Goal: Information Seeking & Learning: Learn about a topic

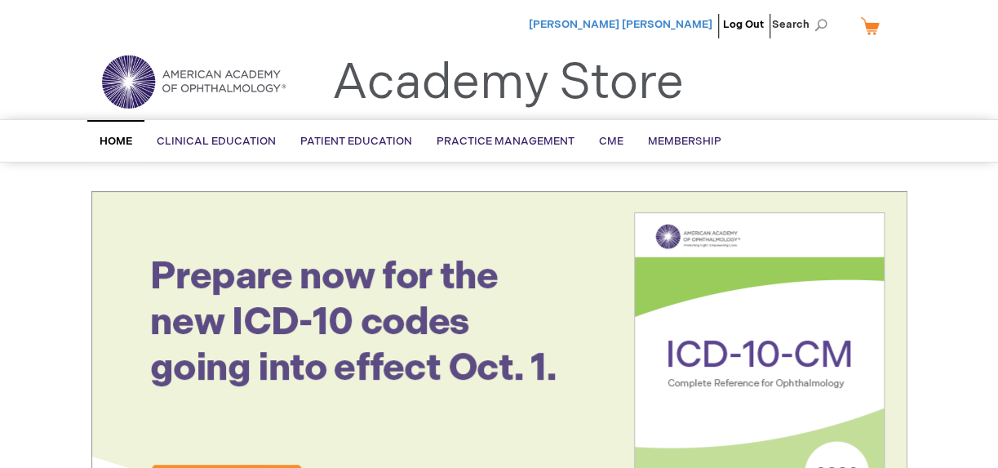
click at [637, 24] on span "[PERSON_NAME] [PERSON_NAME]" at bounding box center [621, 24] width 184 height 13
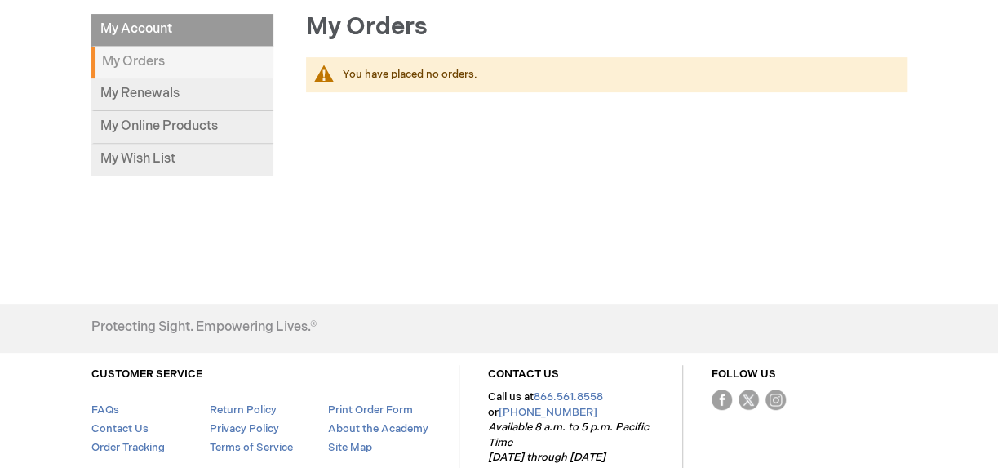
scroll to position [244, 0]
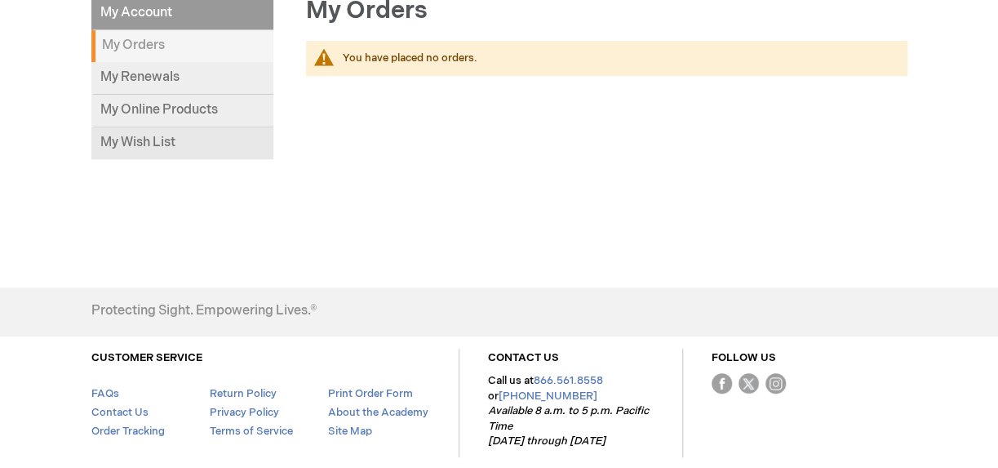
click at [150, 137] on link "My Wish List" at bounding box center [182, 143] width 182 height 32
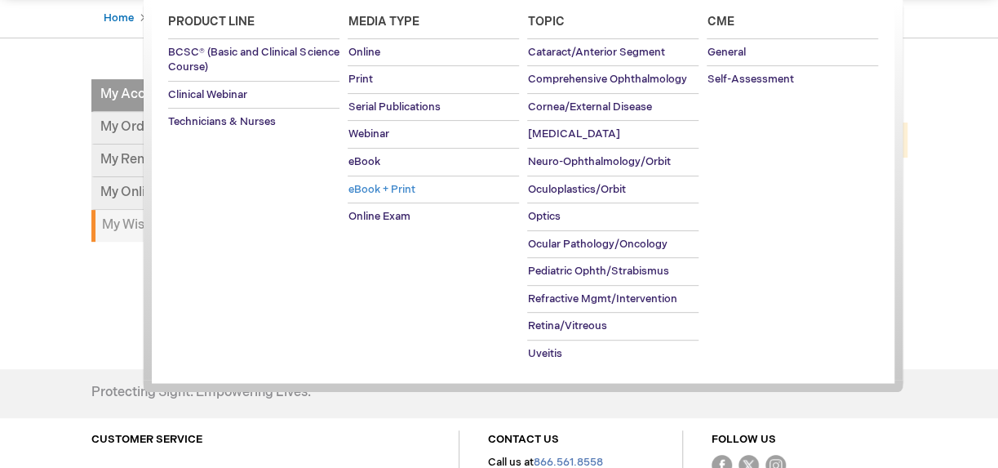
scroll to position [163, 0]
click at [549, 327] on span "Retina/Vitreous" at bounding box center [566, 324] width 79 height 13
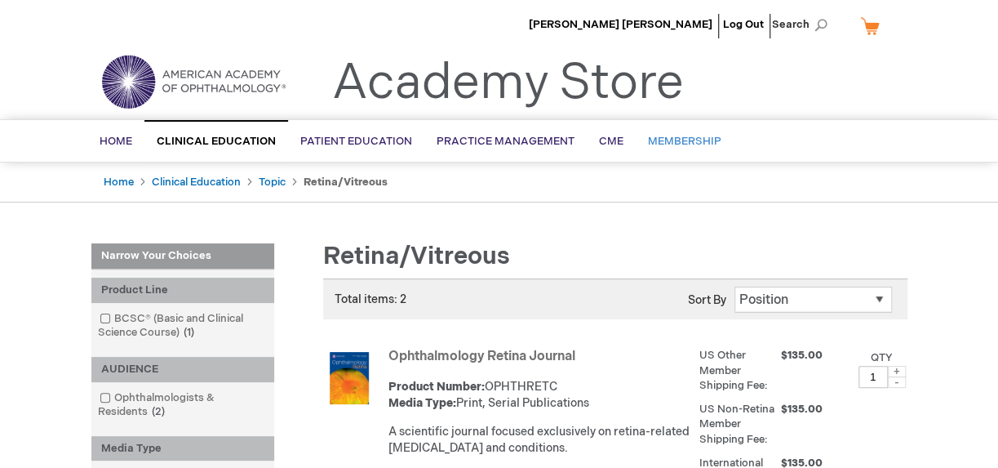
click at [674, 140] on span "Membership" at bounding box center [684, 141] width 73 height 13
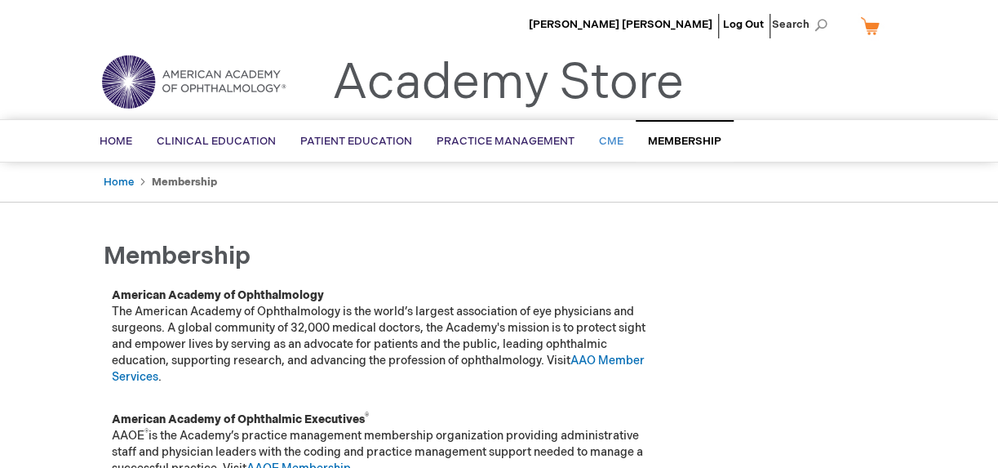
click at [602, 137] on span "CME" at bounding box center [611, 141] width 24 height 13
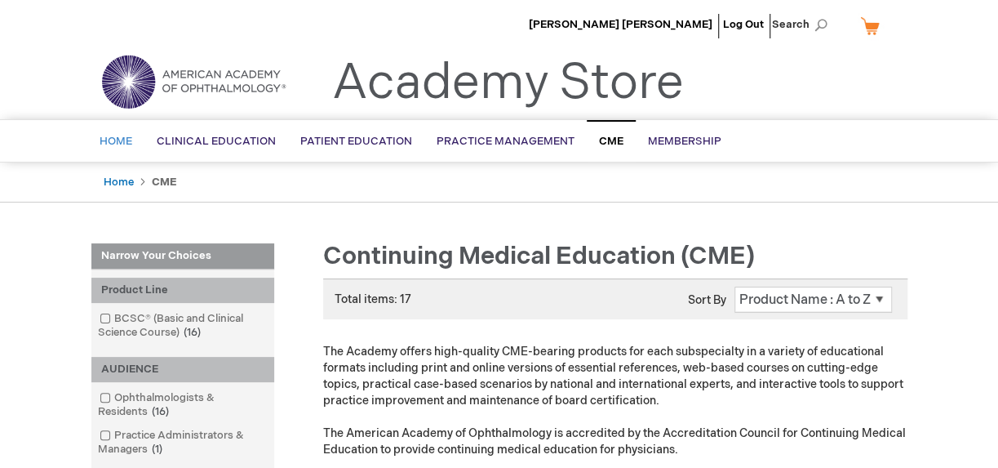
click at [120, 141] on span "Home" at bounding box center [116, 141] width 33 height 13
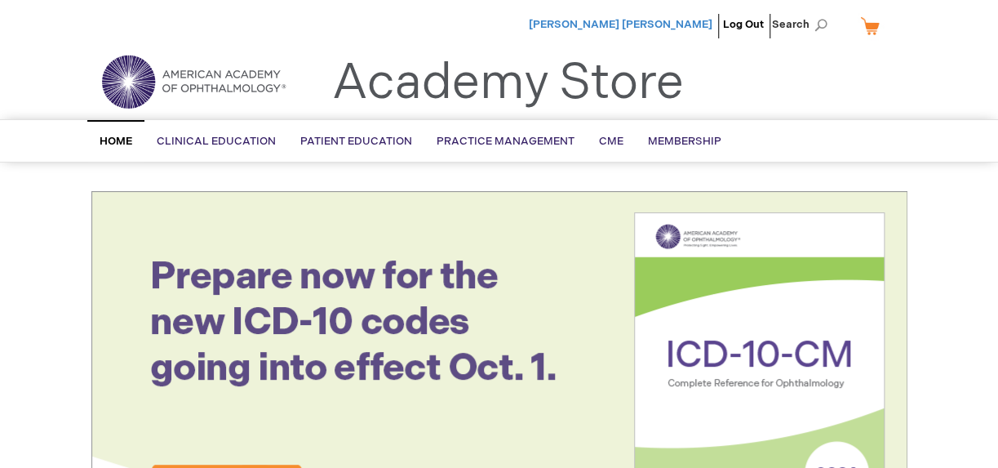
click at [624, 26] on span "[PERSON_NAME] [PERSON_NAME]" at bounding box center [621, 24] width 184 height 13
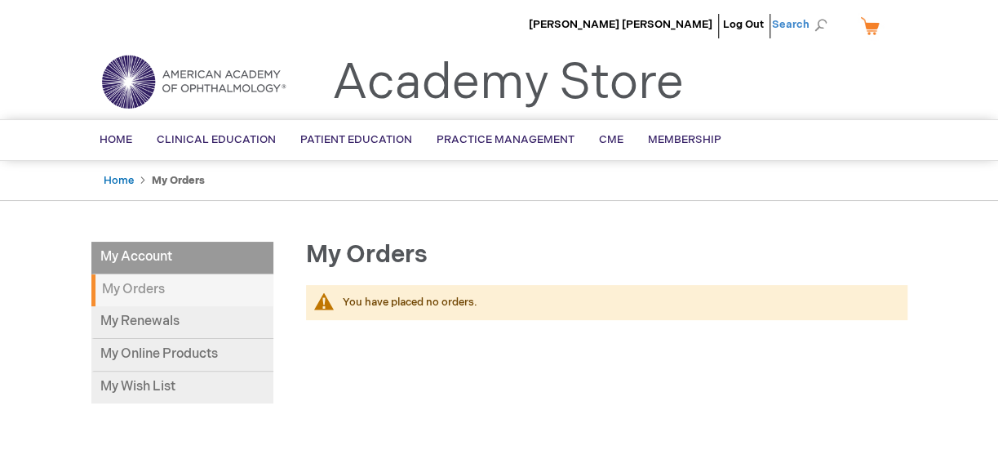
click at [819, 19] on span "Search" at bounding box center [803, 24] width 62 height 33
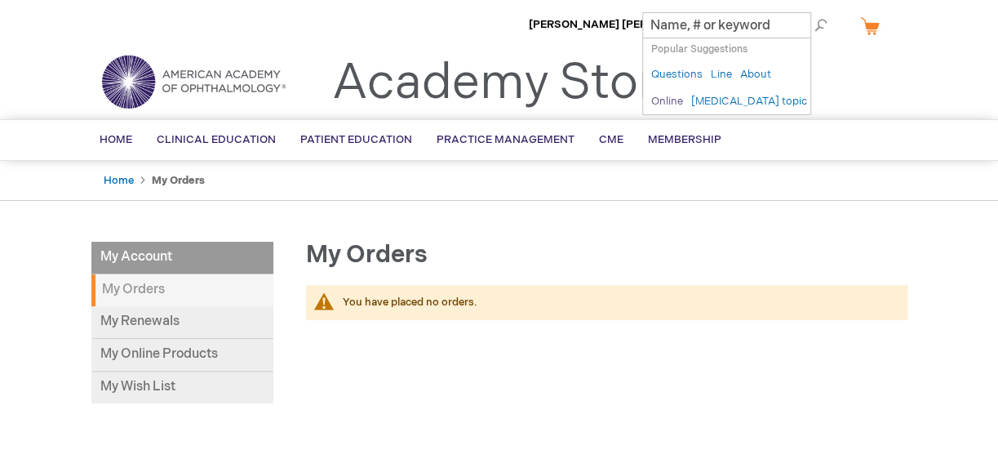
type input "Online"
click at [665, 104] on link "Online" at bounding box center [667, 102] width 32 height 16
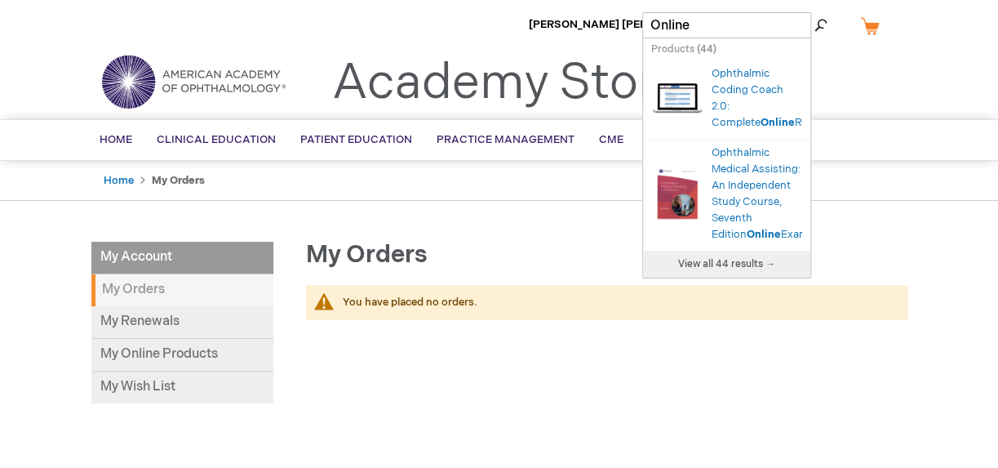
click at [718, 24] on input "Online" at bounding box center [726, 25] width 169 height 26
click at [732, 270] on span "View all 44 results →" at bounding box center [726, 264] width 97 height 12
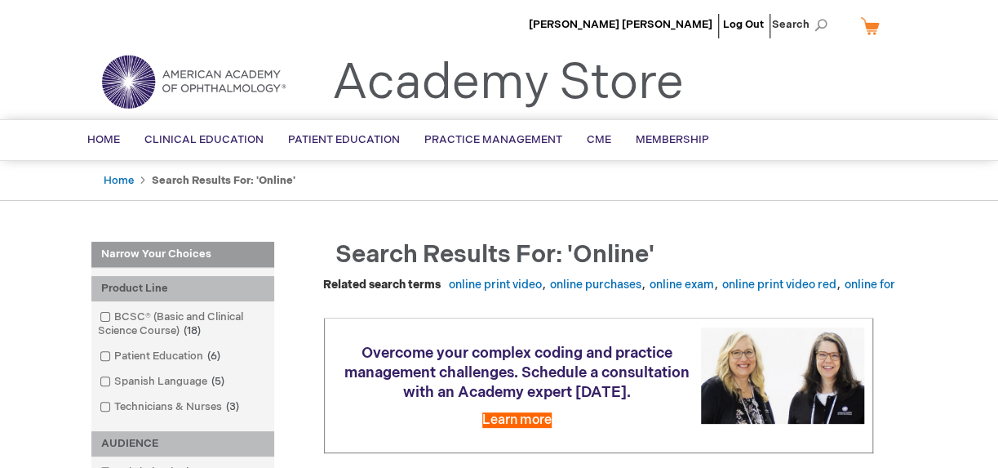
click at [873, 27] on link "My Cart" at bounding box center [876, 25] width 39 height 29
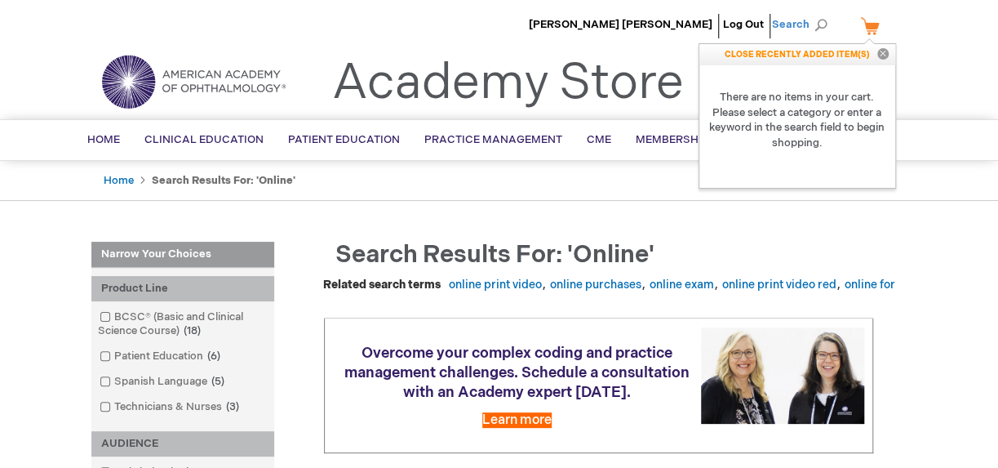
click at [821, 25] on span "Search" at bounding box center [803, 24] width 62 height 33
type input "Online"
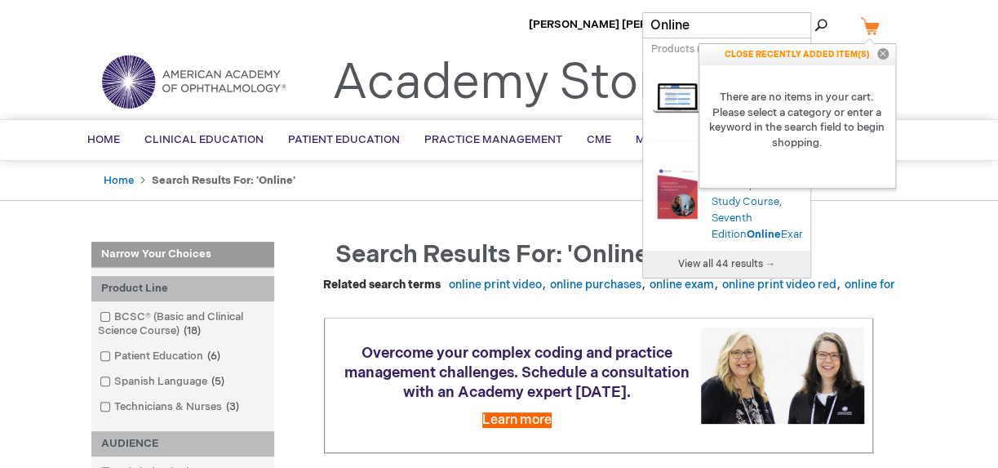
click at [885, 47] on button "Close" at bounding box center [883, 54] width 24 height 21
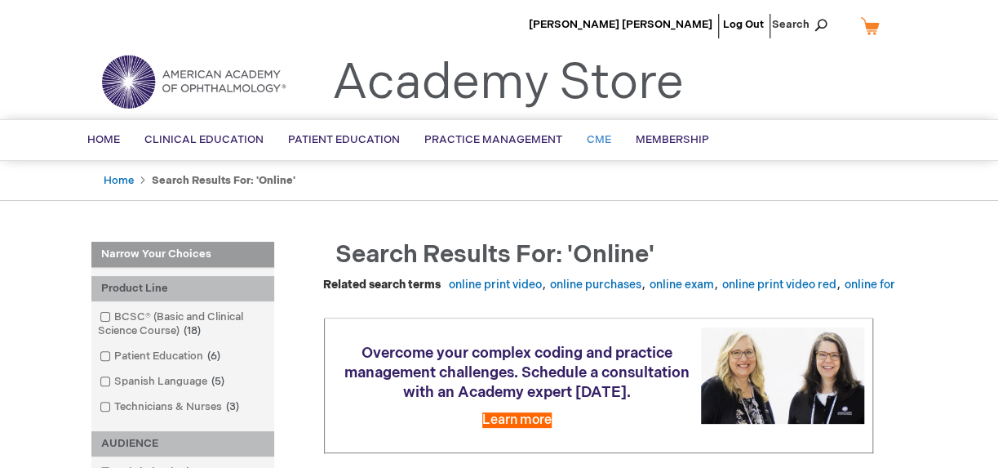
click at [593, 137] on span "CME" at bounding box center [599, 139] width 24 height 13
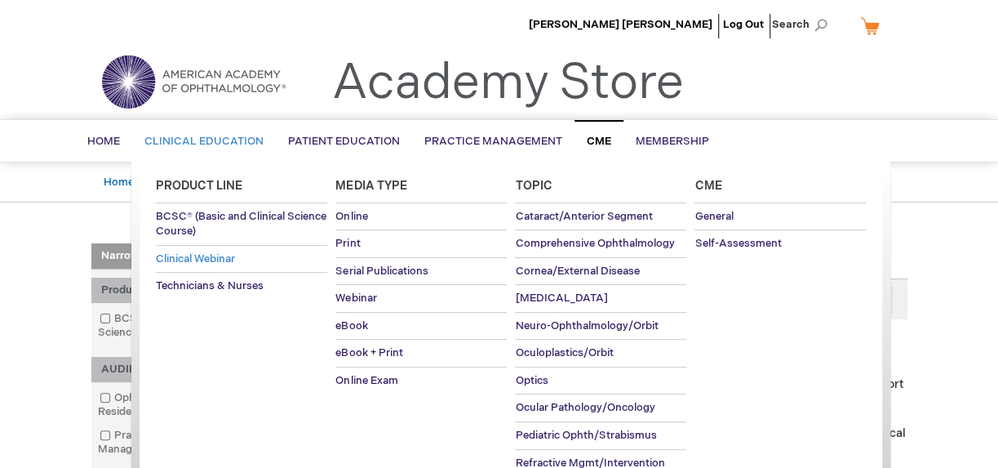
click at [176, 252] on span "Clinical Webinar" at bounding box center [195, 258] width 79 height 13
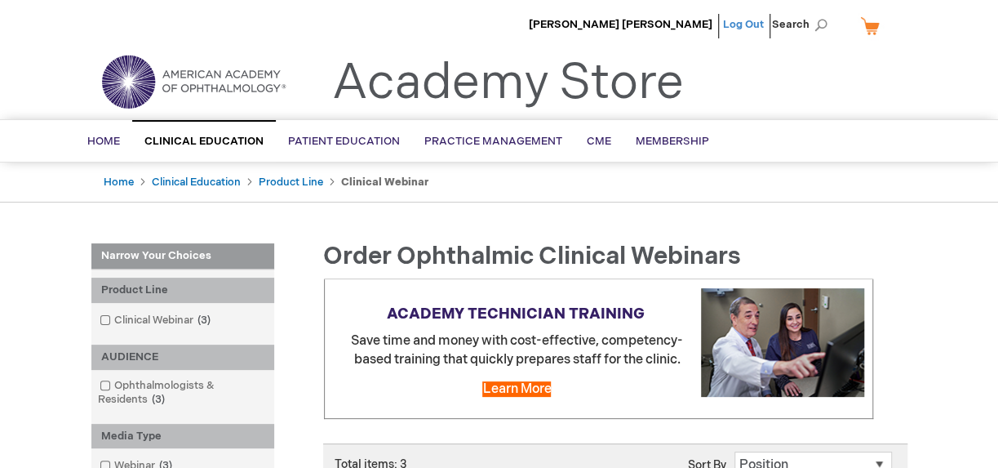
click at [751, 22] on link "Log Out" at bounding box center [743, 24] width 41 height 13
